Goal: Task Accomplishment & Management: Use online tool/utility

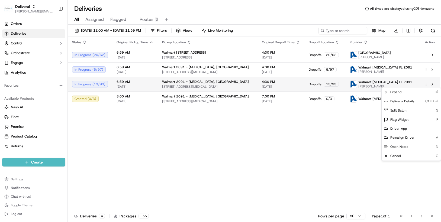
click at [426, 85] on html "Deliverol [PERSON_NAME][EMAIL_ADDRESS][PERSON_NAME][DOMAIN_NAME] Toggle Sidebar…" at bounding box center [220, 111] width 441 height 222
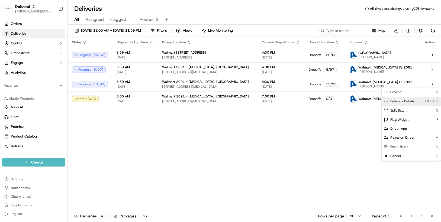
click at [421, 102] on div "Delivery Details Ctrl+⏎" at bounding box center [411, 101] width 59 height 9
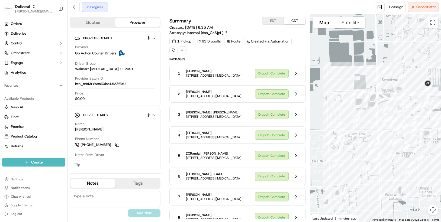
drag, startPoint x: 333, startPoint y: 107, endPoint x: 331, endPoint y: 70, distance: 36.9
click at [331, 70] on div at bounding box center [375, 118] width 131 height 208
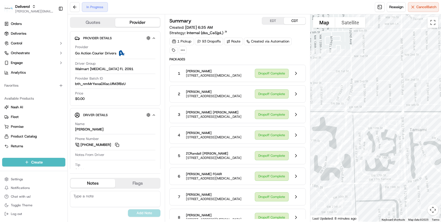
drag, startPoint x: 333, startPoint y: 134, endPoint x: 316, endPoint y: 40, distance: 95.2
click at [316, 40] on div at bounding box center [375, 118] width 131 height 208
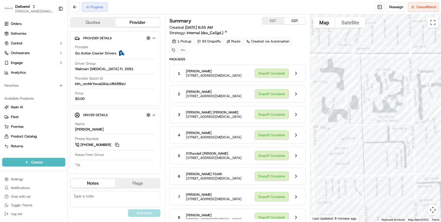
drag, startPoint x: 371, startPoint y: 108, endPoint x: 378, endPoint y: 50, distance: 59.2
click at [378, 50] on div at bounding box center [375, 118] width 131 height 208
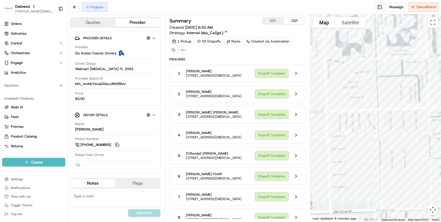
drag, startPoint x: 361, startPoint y: 140, endPoint x: 374, endPoint y: 71, distance: 70.6
click at [374, 71] on div at bounding box center [375, 118] width 131 height 208
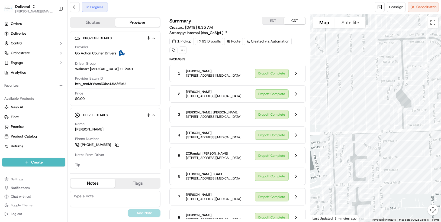
drag, startPoint x: 390, startPoint y: 157, endPoint x: 338, endPoint y: 81, distance: 91.6
click at [338, 81] on div at bounding box center [375, 118] width 131 height 208
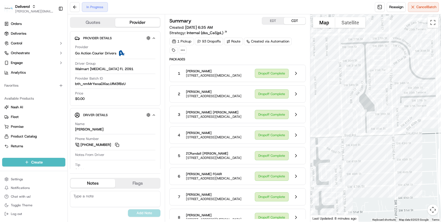
drag, startPoint x: 348, startPoint y: 182, endPoint x: 311, endPoint y: 185, distance: 37.0
click at [311, 185] on div at bounding box center [375, 118] width 131 height 208
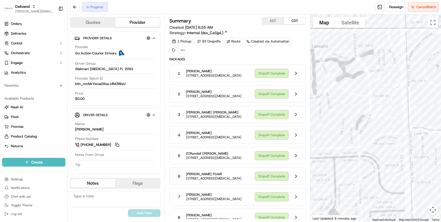
drag, startPoint x: 330, startPoint y: 108, endPoint x: 302, endPoint y: 209, distance: 105.3
click at [302, 209] on div "Quotes Provider Provider Details Hidden ( 2 ) Provider Go Action Courier Driver…" at bounding box center [254, 118] width 373 height 208
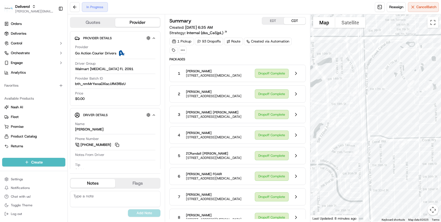
drag, startPoint x: 334, startPoint y: 148, endPoint x: 291, endPoint y: 155, distance: 43.7
click at [291, 155] on div "Quotes Provider Provider Details Hidden ( 2 ) Provider Go Action Courier Driver…" at bounding box center [254, 118] width 373 height 208
drag, startPoint x: 404, startPoint y: 158, endPoint x: 345, endPoint y: 174, distance: 60.9
click at [345, 174] on div at bounding box center [375, 118] width 131 height 208
drag, startPoint x: 378, startPoint y: 173, endPoint x: 373, endPoint y: 107, distance: 66.6
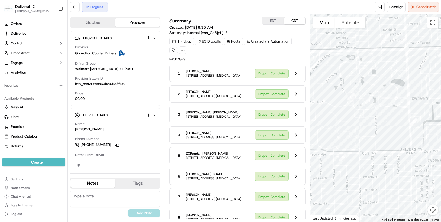
click at [373, 107] on div at bounding box center [375, 118] width 131 height 208
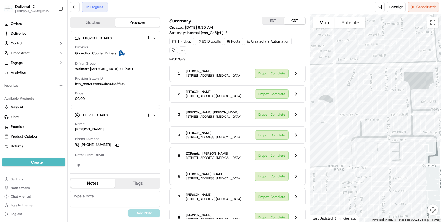
drag, startPoint x: 375, startPoint y: 123, endPoint x: 308, endPoint y: 200, distance: 102.6
click at [308, 200] on div "Quotes Provider Provider Details Hidden ( 2 ) Provider Go Action Courier Driver…" at bounding box center [254, 118] width 373 height 208
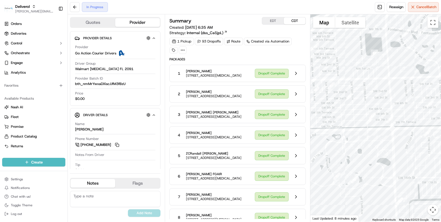
drag, startPoint x: 360, startPoint y: 132, endPoint x: 417, endPoint y: 196, distance: 86.0
click at [417, 196] on div at bounding box center [375, 118] width 131 height 208
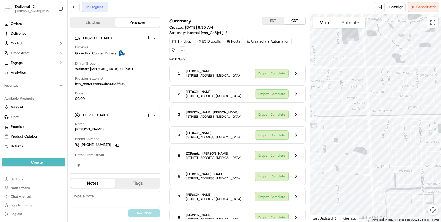
drag, startPoint x: 395, startPoint y: 105, endPoint x: 372, endPoint y: 95, distance: 25.5
click at [372, 95] on div at bounding box center [375, 118] width 131 height 208
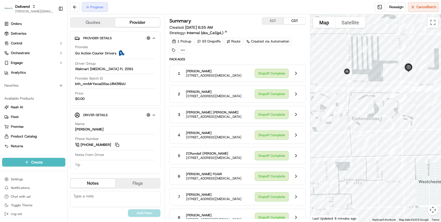
drag, startPoint x: 431, startPoint y: 141, endPoint x: 364, endPoint y: 164, distance: 71.0
click at [364, 164] on div at bounding box center [375, 118] width 131 height 208
